Goal: Obtain resource: Obtain resource

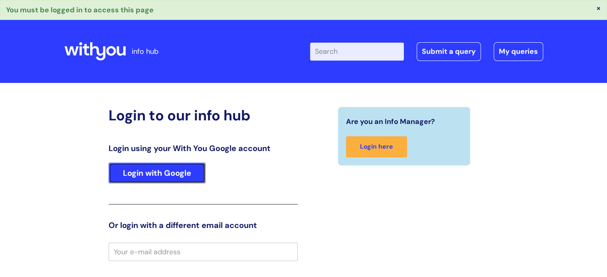
click at [142, 172] on link "Login with Google" at bounding box center [156, 173] width 97 height 21
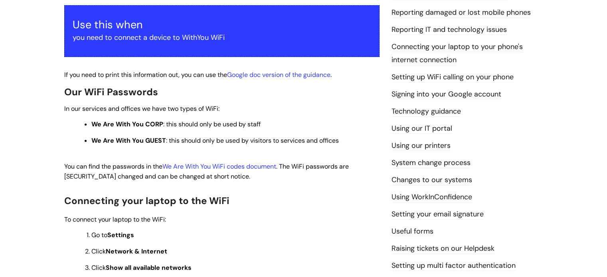
scroll to position [160, 0]
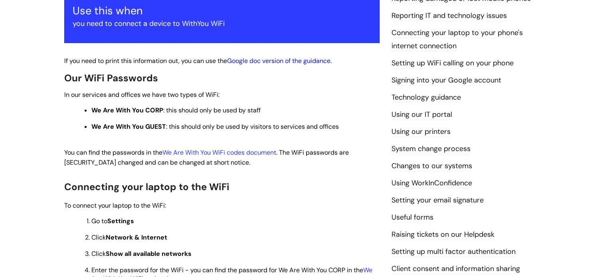
click at [271, 63] on link "Google doc version of the guidance" at bounding box center [278, 61] width 103 height 8
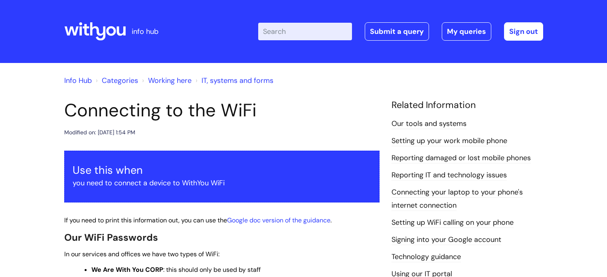
scroll to position [160, 0]
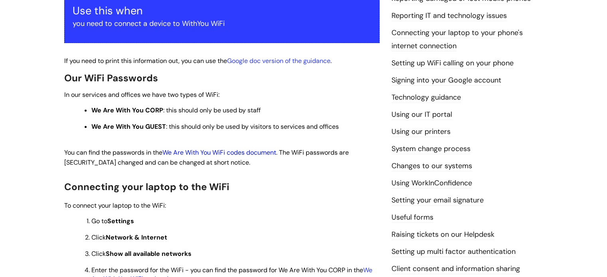
click at [241, 153] on link "We Are With You WiFi codes document" at bounding box center [219, 152] width 114 height 8
